Goal: Answer question/provide support: Share knowledge or assist other users

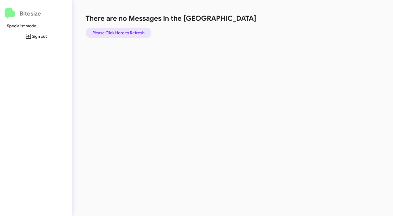
click at [126, 31] on span "Please Click Here to Refresh" at bounding box center [119, 33] width 52 height 10
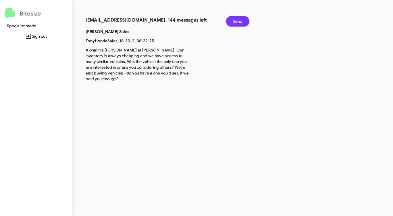
click at [238, 22] on span "Send" at bounding box center [237, 21] width 9 height 10
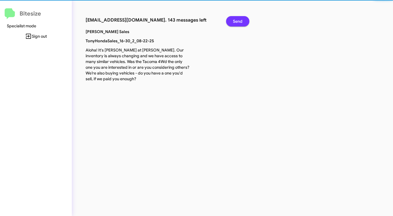
click at [238, 22] on span "Send" at bounding box center [237, 21] width 9 height 10
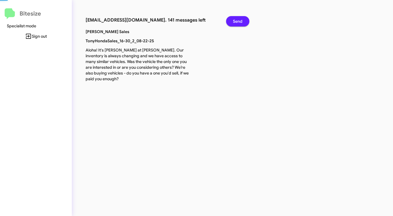
click at [238, 22] on span "Send" at bounding box center [237, 21] width 9 height 10
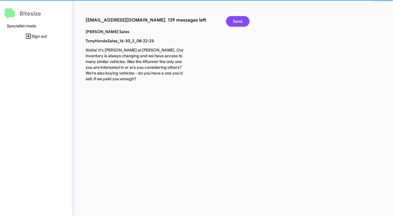
click at [238, 22] on span "Send" at bounding box center [237, 21] width 9 height 10
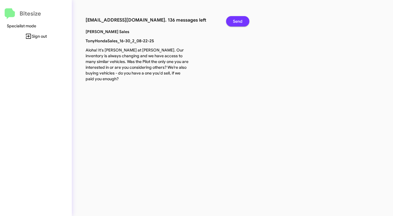
click at [238, 22] on span "Send" at bounding box center [237, 21] width 9 height 10
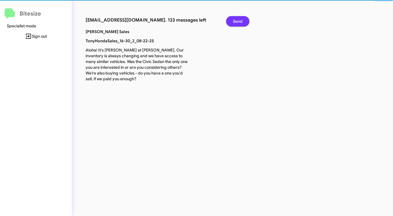
click at [238, 22] on span "Send" at bounding box center [237, 21] width 9 height 10
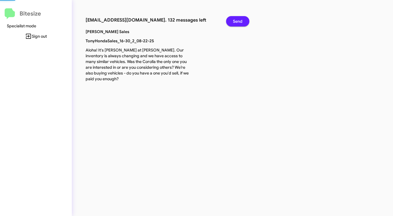
click at [238, 22] on span "Send" at bounding box center [237, 21] width 9 height 10
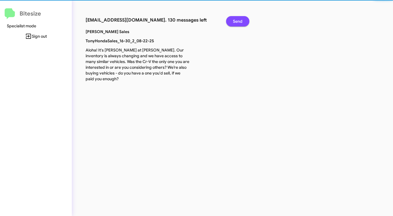
click at [238, 22] on span "Send" at bounding box center [237, 21] width 9 height 10
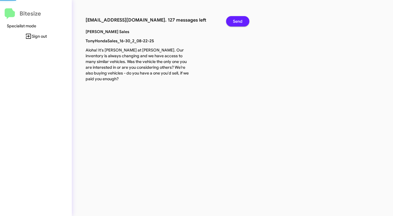
click at [238, 22] on span "Send" at bounding box center [237, 21] width 9 height 10
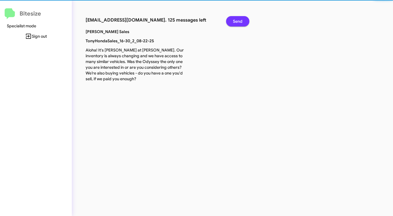
click at [238, 22] on span "Send" at bounding box center [237, 21] width 9 height 10
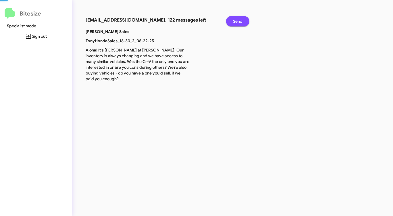
click at [238, 22] on span "Send" at bounding box center [237, 21] width 9 height 10
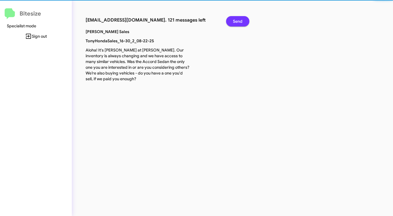
click at [238, 22] on span "Send" at bounding box center [237, 21] width 9 height 10
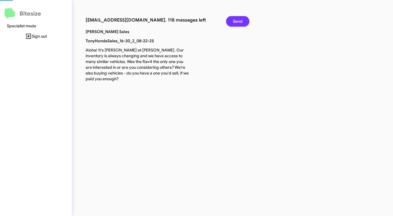
click at [238, 22] on span "Send" at bounding box center [237, 21] width 9 height 10
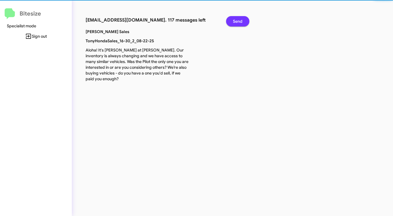
click at [238, 22] on span "Send" at bounding box center [237, 21] width 9 height 10
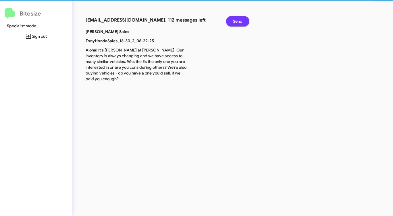
click at [238, 22] on span "Send" at bounding box center [237, 21] width 9 height 10
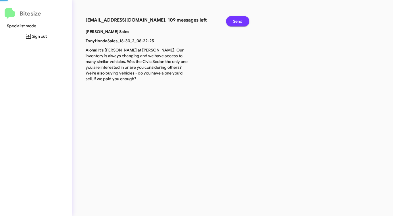
click at [238, 22] on span "Send" at bounding box center [237, 21] width 9 height 10
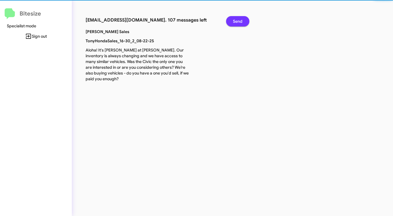
click at [238, 22] on span "Send" at bounding box center [237, 21] width 9 height 10
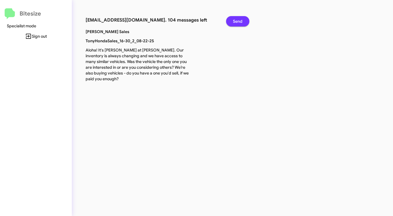
click at [238, 22] on span "Send" at bounding box center [237, 21] width 9 height 10
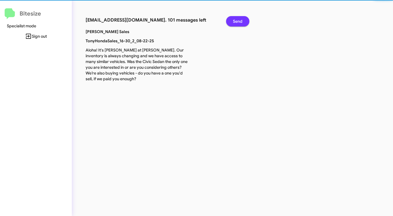
click at [238, 22] on span "Send" at bounding box center [237, 21] width 9 height 10
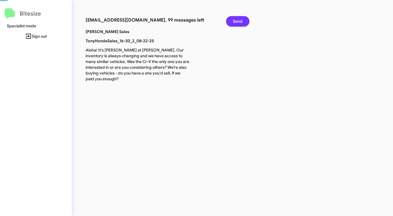
click at [238, 22] on span "Send" at bounding box center [237, 21] width 9 height 10
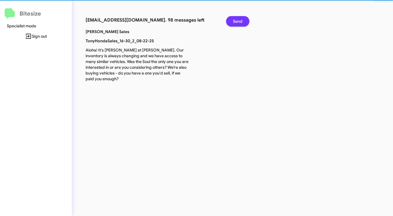
click at [238, 22] on span "Send" at bounding box center [237, 21] width 9 height 10
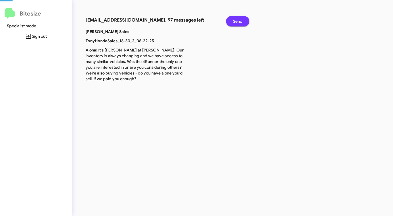
click at [238, 22] on span "Send" at bounding box center [237, 21] width 9 height 10
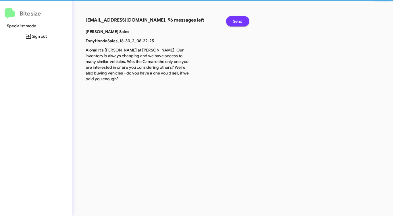
click at [238, 22] on span "Send" at bounding box center [237, 21] width 9 height 10
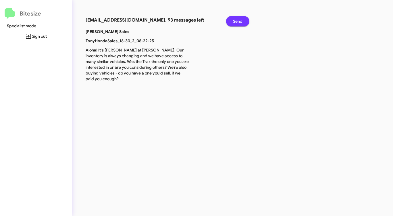
click at [238, 22] on span "Send" at bounding box center [237, 21] width 9 height 10
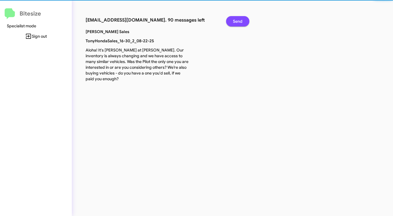
click at [238, 22] on span "Send" at bounding box center [237, 21] width 9 height 10
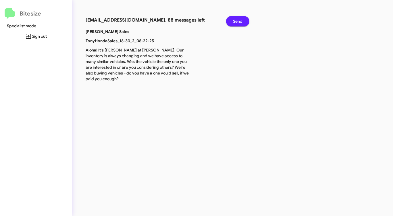
click at [238, 22] on span "Send" at bounding box center [237, 21] width 9 height 10
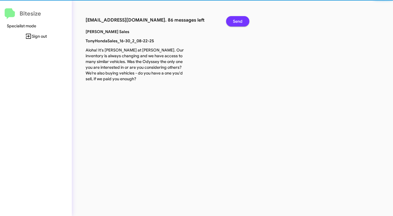
click at [238, 22] on span "Send" at bounding box center [237, 21] width 9 height 10
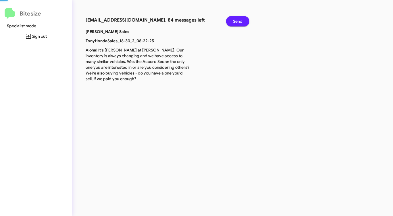
click at [238, 22] on span "Send" at bounding box center [237, 21] width 9 height 10
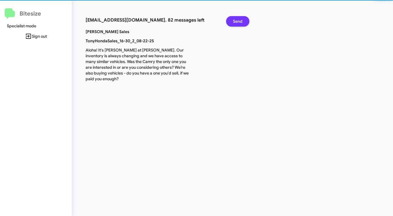
click at [238, 22] on span "Send" at bounding box center [237, 21] width 9 height 10
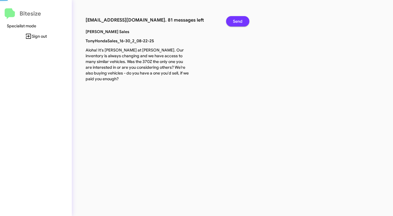
click at [238, 22] on span "Send" at bounding box center [237, 21] width 9 height 10
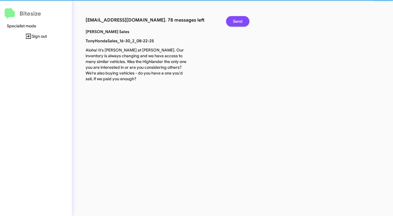
click at [238, 22] on span "Send" at bounding box center [237, 21] width 9 height 10
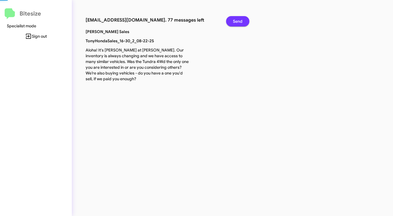
click at [238, 22] on span "Send" at bounding box center [237, 21] width 9 height 10
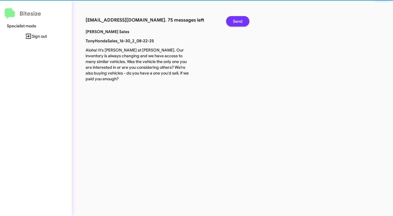
click at [238, 22] on span "Send" at bounding box center [237, 21] width 9 height 10
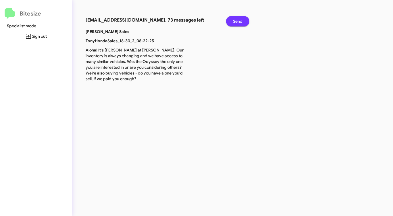
click at [238, 22] on span "Send" at bounding box center [237, 21] width 9 height 10
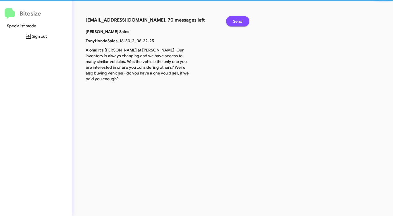
click at [238, 22] on span "Send" at bounding box center [237, 21] width 9 height 10
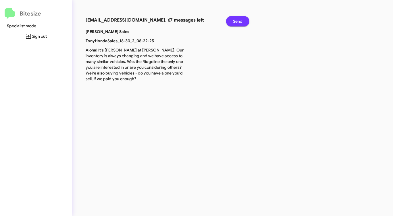
click at [238, 22] on span "Send" at bounding box center [237, 21] width 9 height 10
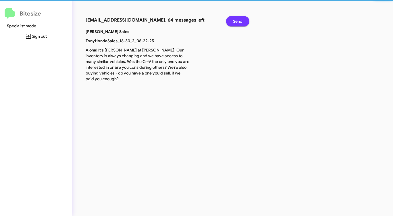
click at [238, 22] on span "Send" at bounding box center [237, 21] width 9 height 10
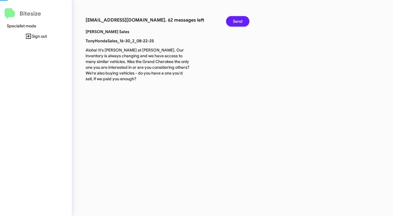
click at [238, 22] on span "Send" at bounding box center [237, 21] width 9 height 10
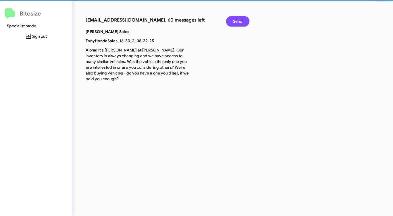
click at [238, 22] on span "Send" at bounding box center [237, 21] width 9 height 10
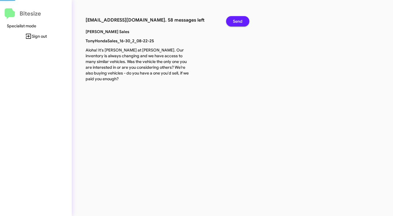
click at [238, 22] on span "Send" at bounding box center [237, 21] width 9 height 10
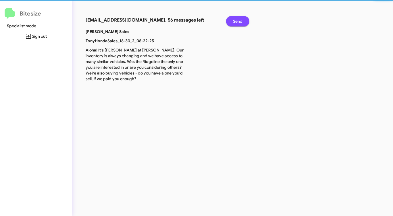
click at [238, 22] on span "Send" at bounding box center [237, 21] width 9 height 10
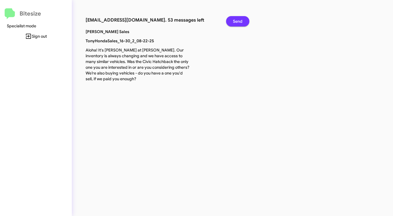
click at [238, 22] on span "Send" at bounding box center [237, 21] width 9 height 10
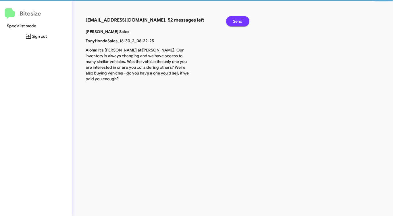
click at [238, 22] on span "Send" at bounding box center [237, 21] width 9 height 10
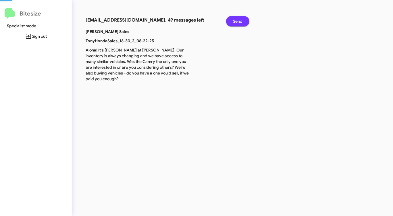
click at [238, 22] on span "Send" at bounding box center [237, 21] width 9 height 10
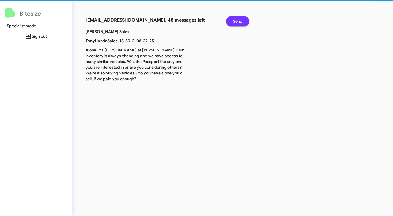
click at [238, 22] on span "Send" at bounding box center [237, 21] width 9 height 10
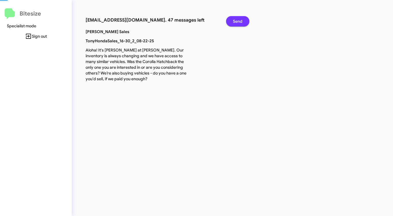
click at [238, 22] on span "Send" at bounding box center [237, 21] width 9 height 10
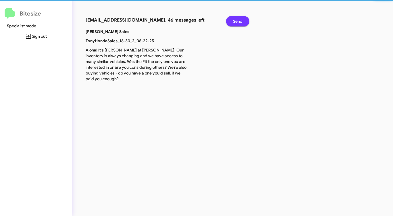
click at [238, 22] on span "Send" at bounding box center [237, 21] width 9 height 10
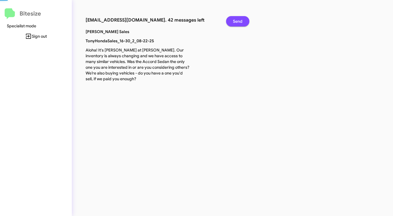
click at [238, 22] on span "Send" at bounding box center [237, 21] width 9 height 10
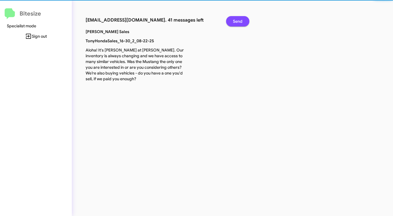
click at [238, 22] on span "Send" at bounding box center [237, 21] width 9 height 10
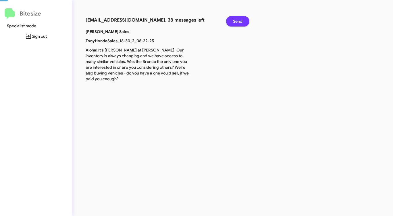
click at [238, 22] on span "Send" at bounding box center [237, 21] width 9 height 10
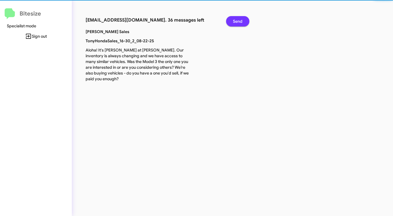
click at [238, 22] on span "Send" at bounding box center [237, 21] width 9 height 10
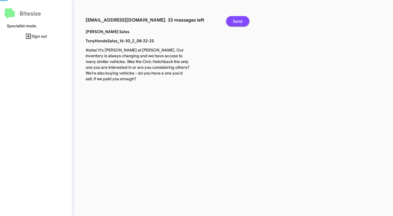
click at [238, 22] on span "Send" at bounding box center [237, 21] width 9 height 10
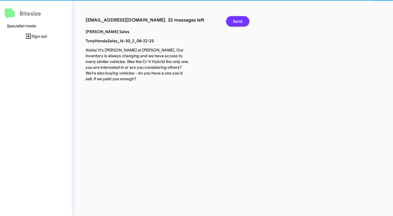
click at [238, 22] on span "Send" at bounding box center [237, 21] width 9 height 10
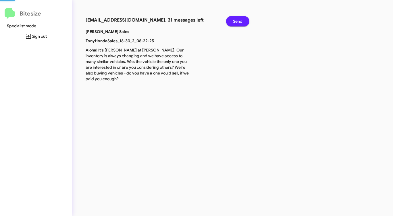
click at [238, 22] on span "Send" at bounding box center [237, 21] width 9 height 10
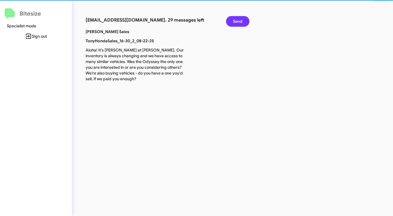
click at [238, 22] on span "Send" at bounding box center [237, 21] width 9 height 10
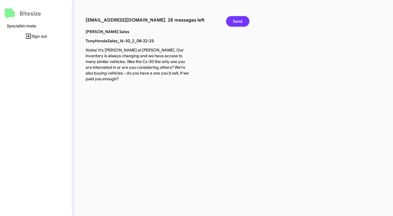
click at [238, 22] on span "Send" at bounding box center [237, 21] width 9 height 10
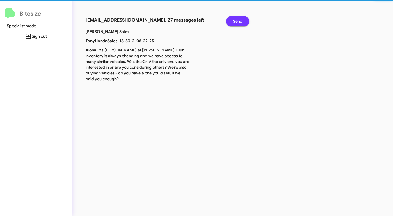
click at [238, 22] on span "Send" at bounding box center [237, 21] width 9 height 10
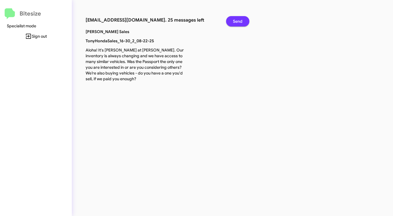
click at [238, 22] on span "Send" at bounding box center [237, 21] width 9 height 10
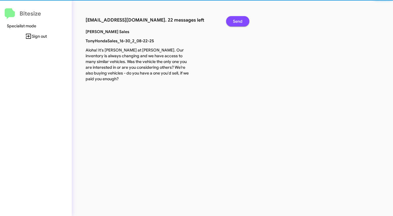
click at [238, 22] on span "Send" at bounding box center [237, 21] width 9 height 10
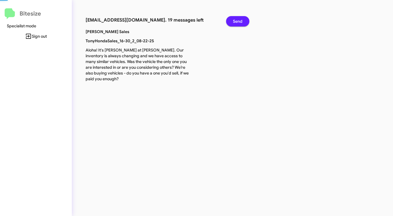
click at [238, 22] on span "Send" at bounding box center [237, 21] width 9 height 10
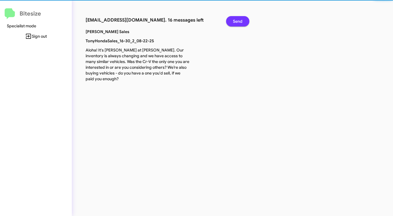
click at [238, 22] on span "Send" at bounding box center [237, 21] width 9 height 10
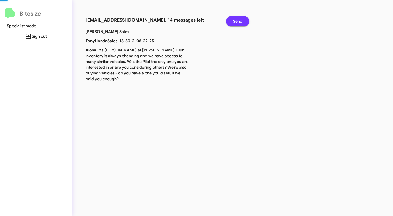
click at [238, 22] on span "Send" at bounding box center [237, 21] width 9 height 10
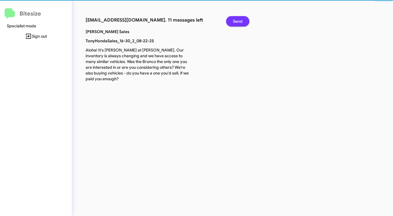
click at [238, 22] on span "Send" at bounding box center [237, 21] width 9 height 10
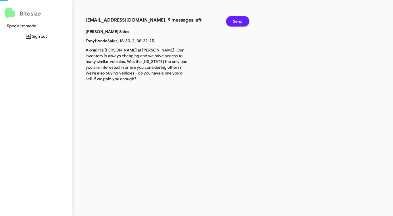
click at [238, 22] on span "Send" at bounding box center [237, 21] width 9 height 10
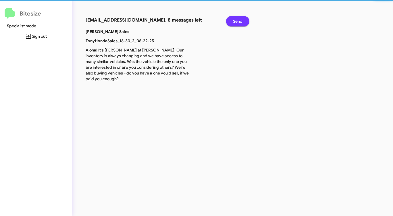
click at [238, 22] on span "Send" at bounding box center [237, 21] width 9 height 10
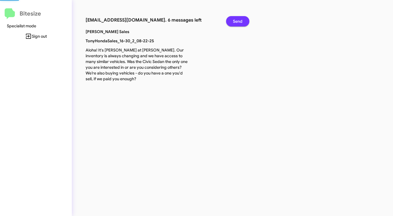
click at [238, 22] on span "Send" at bounding box center [237, 21] width 9 height 10
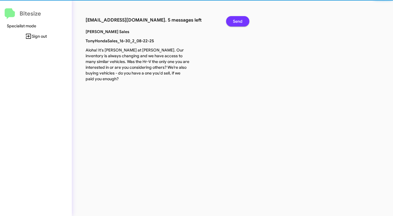
click at [238, 22] on span "Send" at bounding box center [237, 21] width 9 height 10
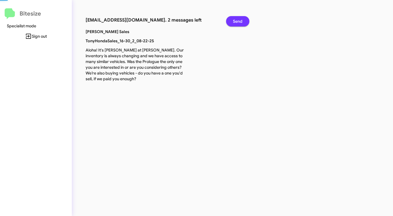
click at [238, 22] on span "Send" at bounding box center [237, 21] width 9 height 10
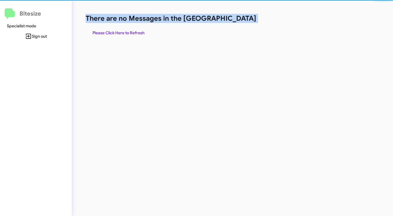
click at [238, 22] on h1 "There are no Messages in the [GEOGRAPHIC_DATA]" at bounding box center [206, 18] width 240 height 9
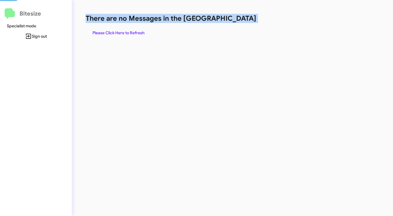
click at [238, 22] on h1 "There are no Messages in the [GEOGRAPHIC_DATA]" at bounding box center [206, 18] width 240 height 9
click at [237, 22] on h1 "There are no Messages in the [GEOGRAPHIC_DATA]" at bounding box center [206, 18] width 240 height 9
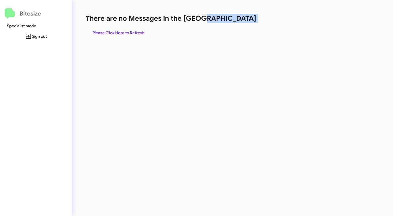
click at [237, 22] on h1 "There are no Messages in the [GEOGRAPHIC_DATA]" at bounding box center [206, 18] width 240 height 9
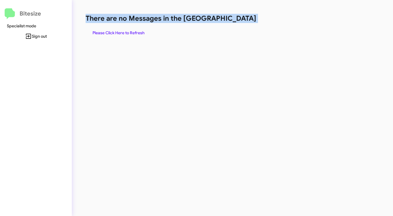
click at [237, 22] on h1 "There are no Messages in the [GEOGRAPHIC_DATA]" at bounding box center [206, 18] width 240 height 9
click at [126, 31] on span "Please Click Here to Refresh" at bounding box center [119, 33] width 52 height 10
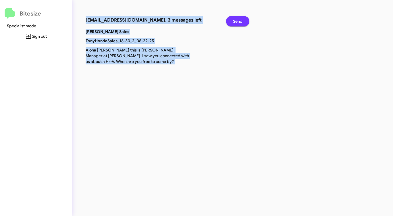
click at [236, 21] on span "Send" at bounding box center [237, 21] width 9 height 10
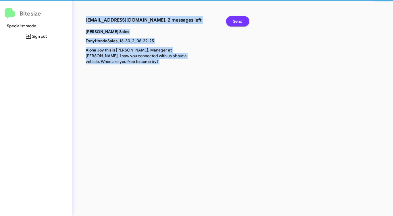
click at [236, 21] on span "Send" at bounding box center [237, 21] width 9 height 10
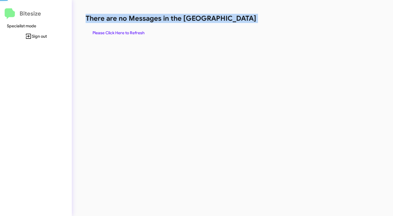
click at [236, 21] on h1 "There are no Messages in the [GEOGRAPHIC_DATA]" at bounding box center [206, 18] width 240 height 9
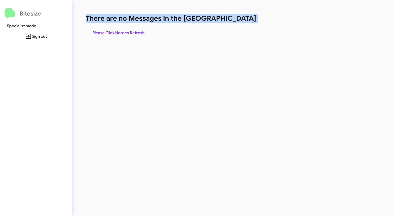
click at [236, 21] on h1 "There are no Messages in the [GEOGRAPHIC_DATA]" at bounding box center [206, 18] width 240 height 9
click at [131, 30] on span "Please Click Here to Refresh" at bounding box center [119, 33] width 52 height 10
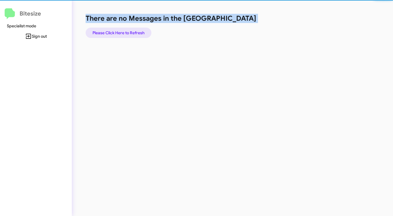
click at [131, 30] on span "Please Click Here to Refresh" at bounding box center [119, 33] width 52 height 10
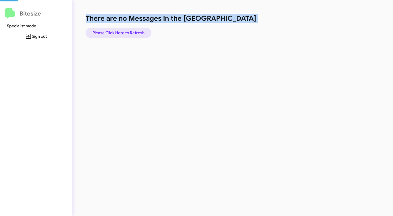
click at [131, 30] on span "Please Click Here to Refresh" at bounding box center [119, 33] width 52 height 10
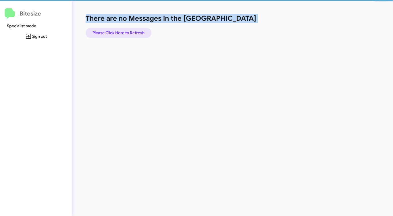
click at [131, 30] on span "Please Click Here to Refresh" at bounding box center [119, 33] width 52 height 10
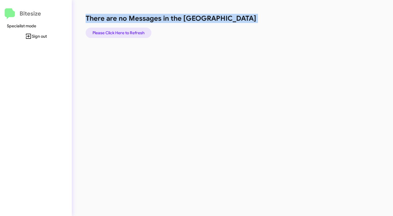
click at [131, 30] on span "Please Click Here to Refresh" at bounding box center [119, 33] width 52 height 10
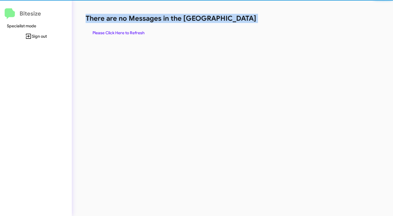
click at [131, 30] on span "Please Click Here to Refresh" at bounding box center [119, 33] width 52 height 10
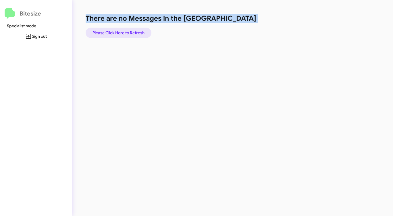
click at [130, 30] on span "Please Click Here to Refresh" at bounding box center [119, 33] width 52 height 10
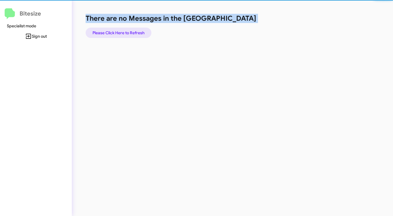
click at [130, 30] on span "Please Click Here to Refresh" at bounding box center [119, 33] width 52 height 10
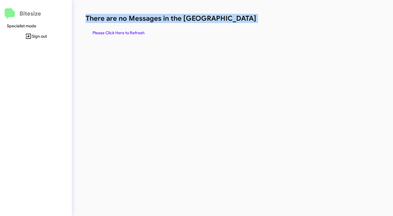
click at [130, 30] on span "Please Click Here to Refresh" at bounding box center [119, 33] width 52 height 10
click at [129, 31] on span "Please Click Here to Refresh" at bounding box center [119, 33] width 52 height 10
